Goal: Transaction & Acquisition: Purchase product/service

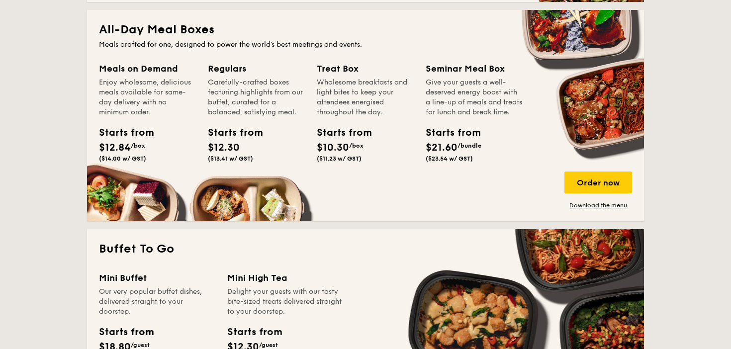
scroll to position [652, 0]
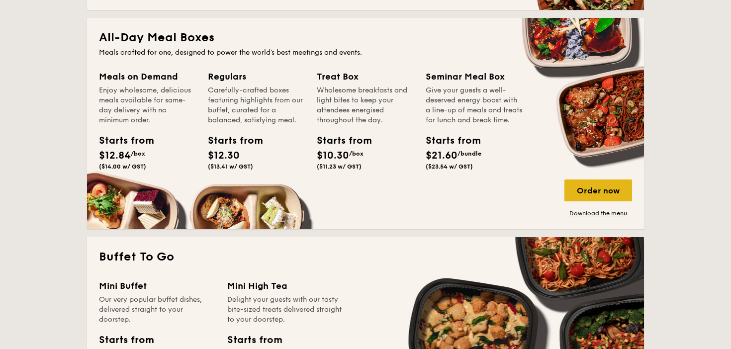
click at [585, 194] on div "Order now" at bounding box center [598, 191] width 68 height 22
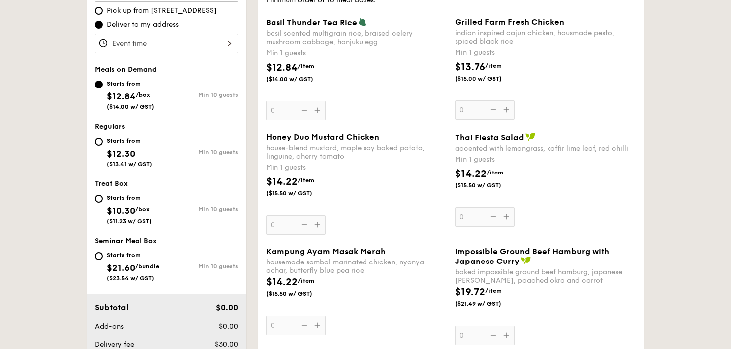
scroll to position [324, 0]
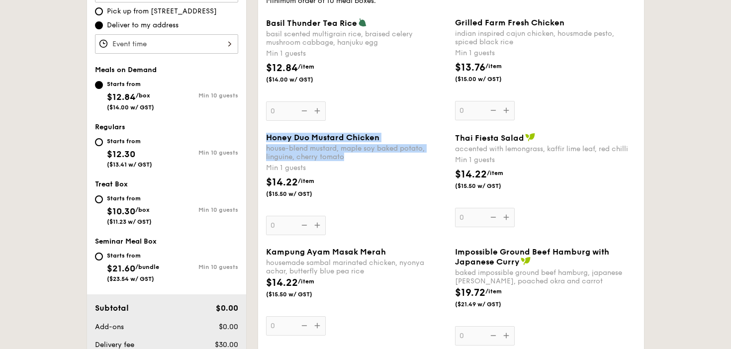
drag, startPoint x: 357, startPoint y: 159, endPoint x: 264, endPoint y: 136, distance: 96.1
click at [264, 136] on div "Honey Duo Mustard Chicken house-blend mustard, maple soy baked potato, linguine…" at bounding box center [356, 184] width 189 height 102
copy div "Honey Duo Mustard Chicken house-blend mustard, maple soy baked potato, linguine…"
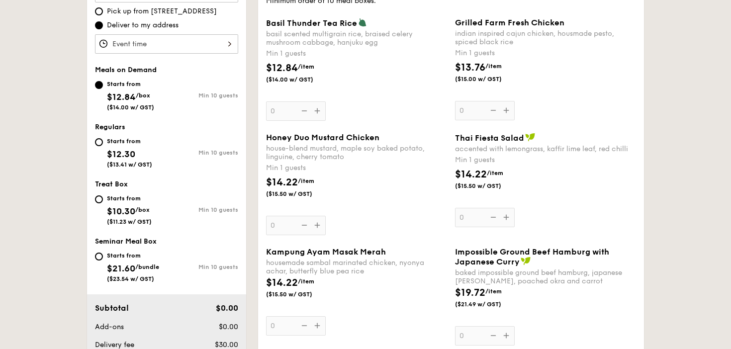
click at [402, 148] on div "house-blend mustard, maple soy baked potato, linguine, cherry tomato" at bounding box center [356, 152] width 181 height 17
click at [326, 216] on input "0" at bounding box center [296, 225] width 60 height 19
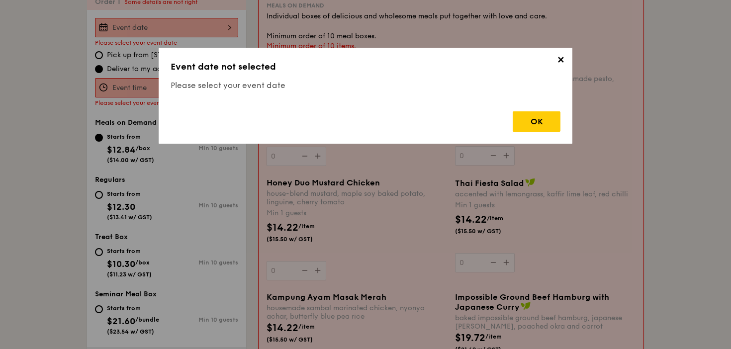
scroll to position [266, 0]
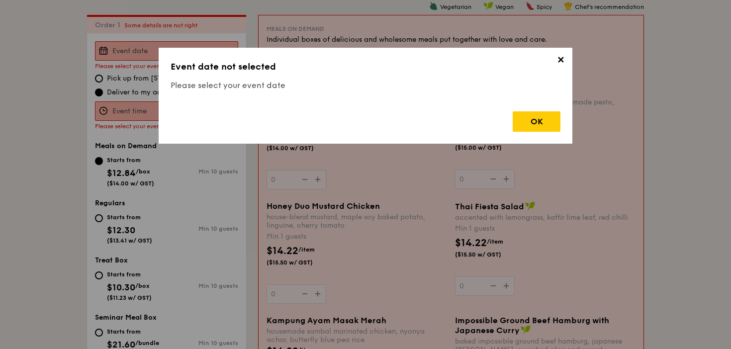
click at [557, 57] on span "✕" at bounding box center [561, 62] width 14 height 14
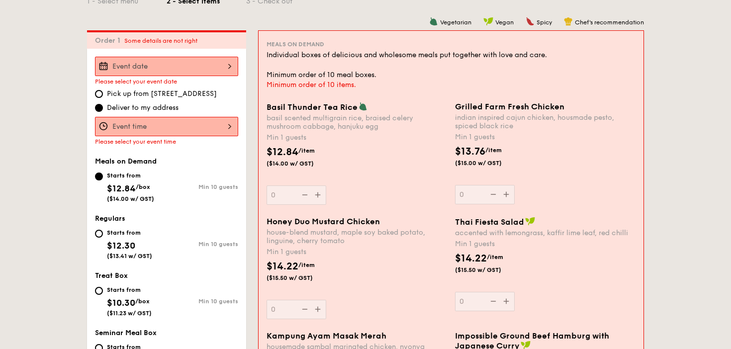
scroll to position [236, 0]
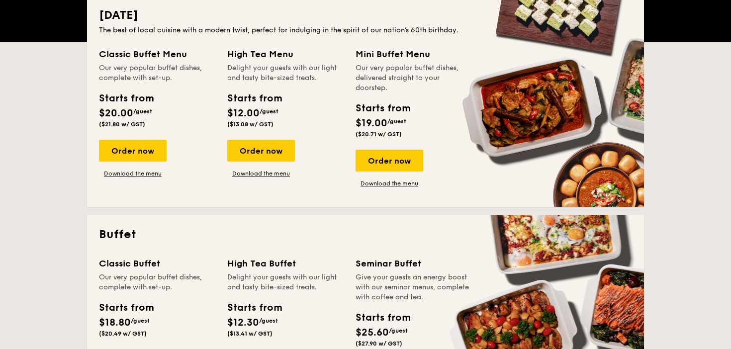
scroll to position [1740, 0]
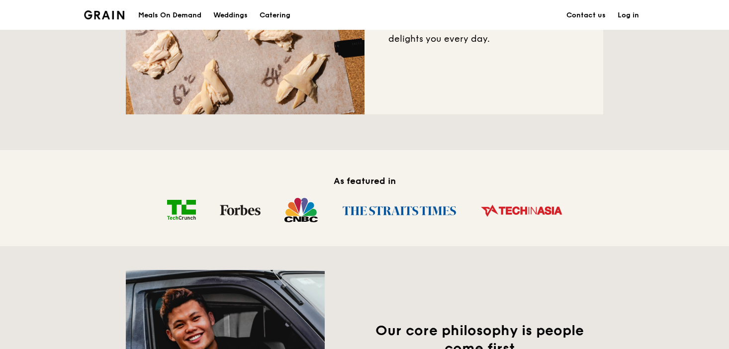
scroll to position [352, 0]
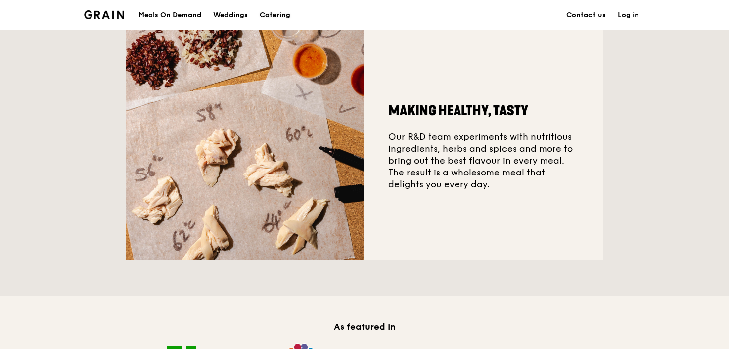
click at [280, 14] on div "Catering" at bounding box center [275, 15] width 31 height 30
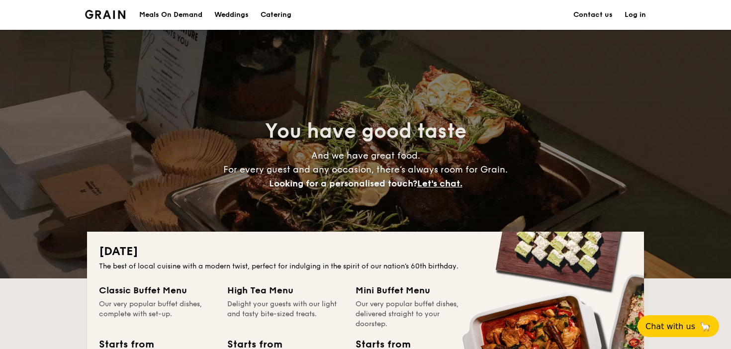
click at [153, 15] on div "Meals On Demand" at bounding box center [170, 15] width 63 height 30
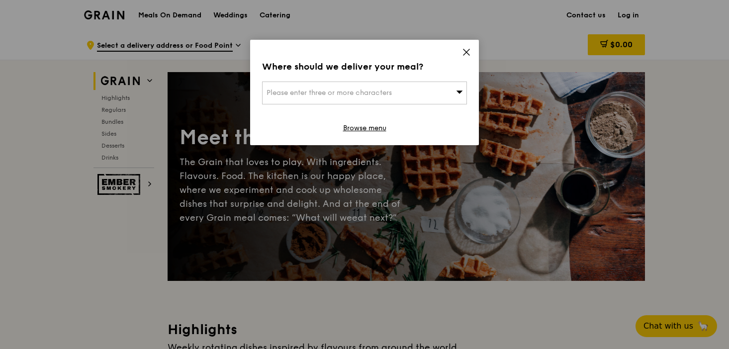
click at [465, 55] on icon at bounding box center [466, 52] width 9 height 9
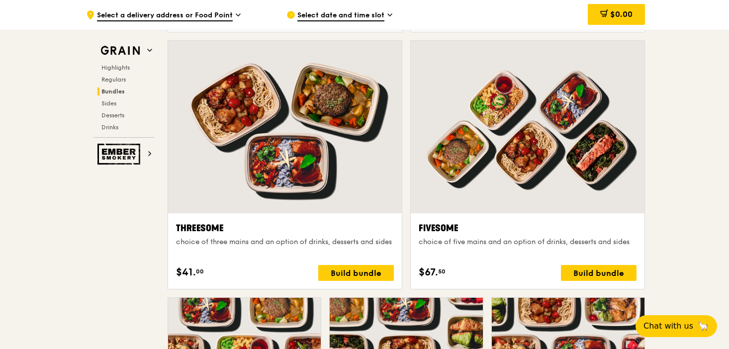
scroll to position [1727, 0]
